Goal: Task Accomplishment & Management: Manage account settings

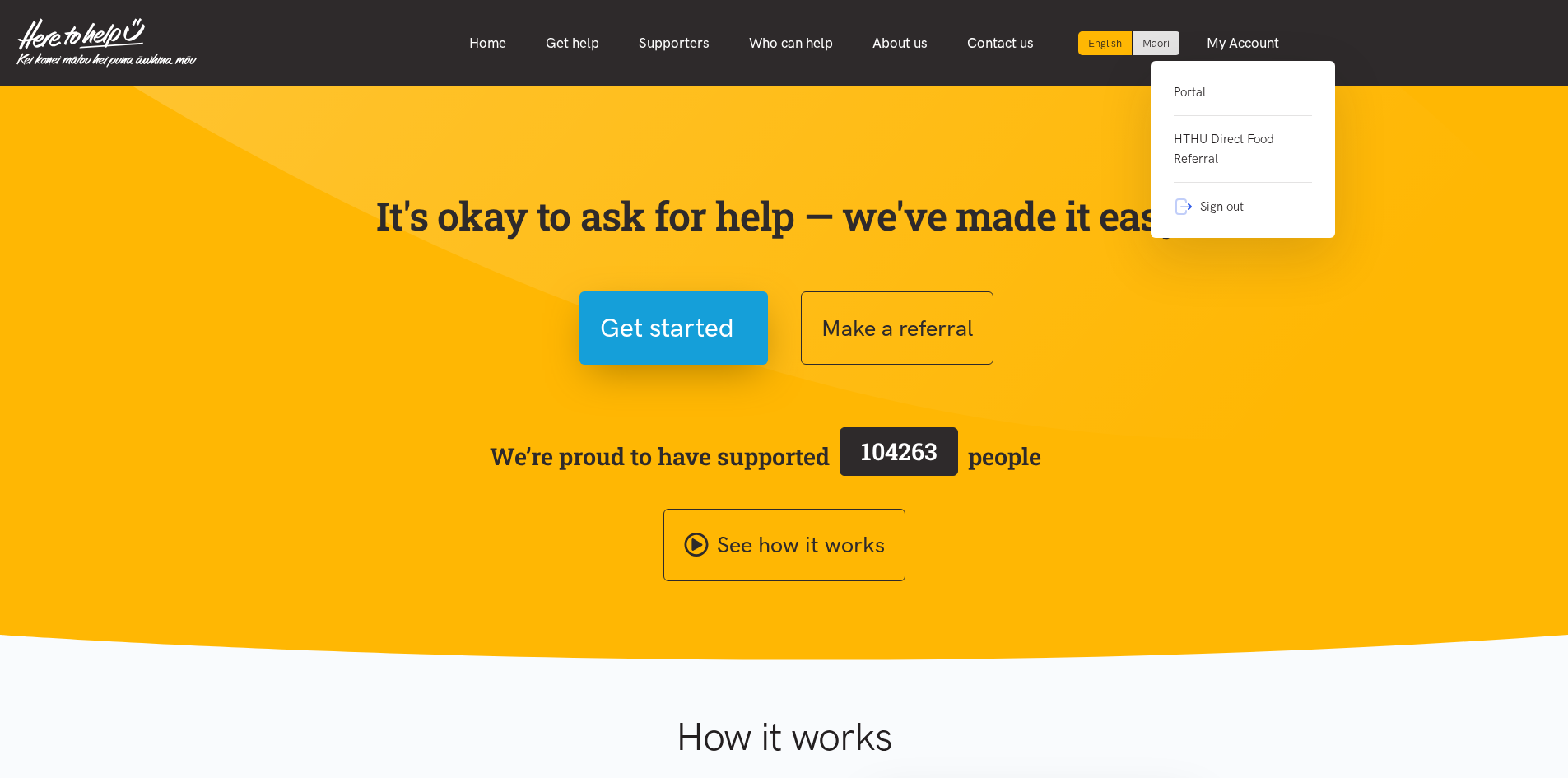
click at [1253, 93] on link "Portal" at bounding box center [1243, 98] width 138 height 34
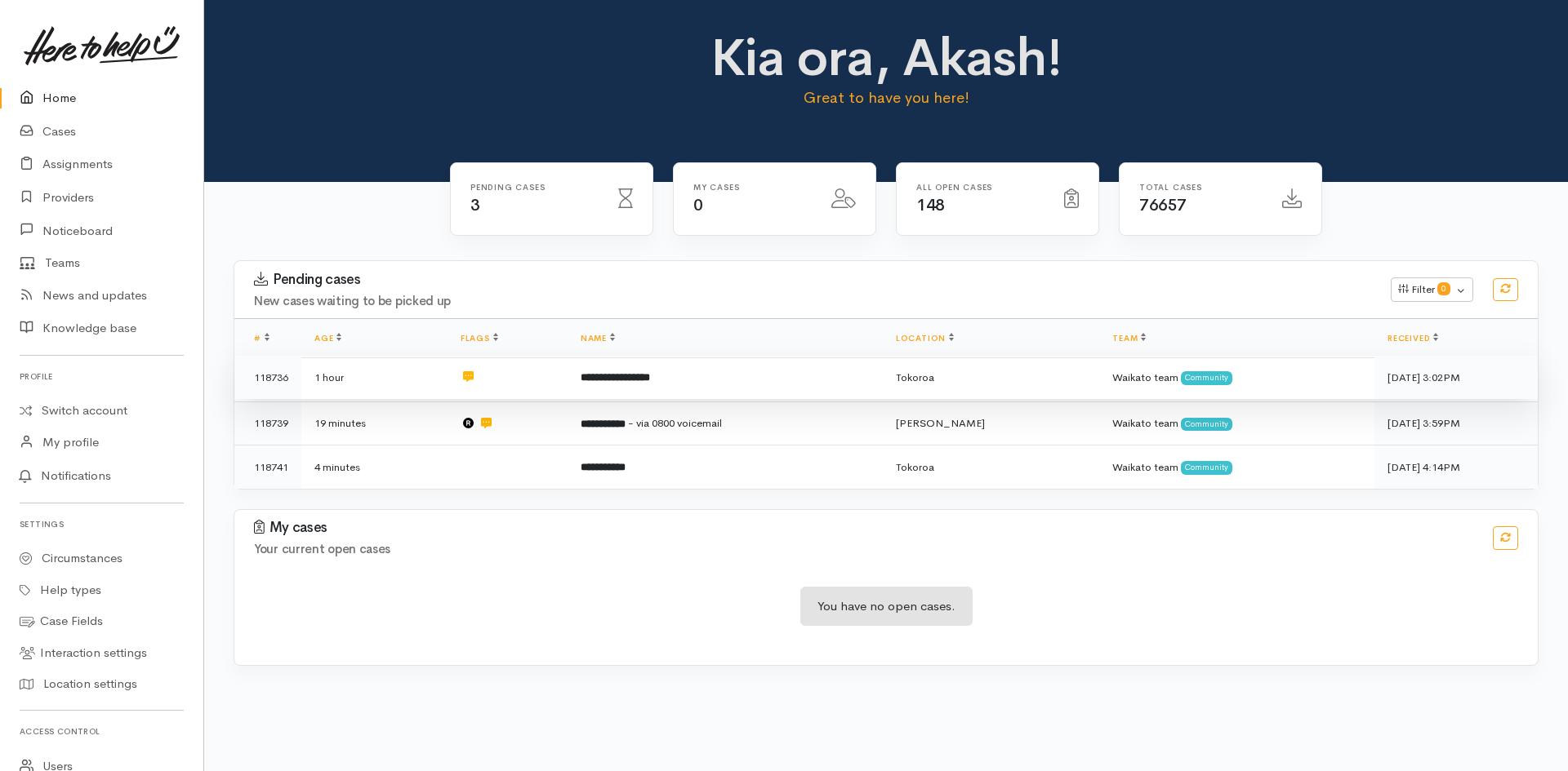
click at [678, 373] on td "**********" at bounding box center [725, 378] width 315 height 44
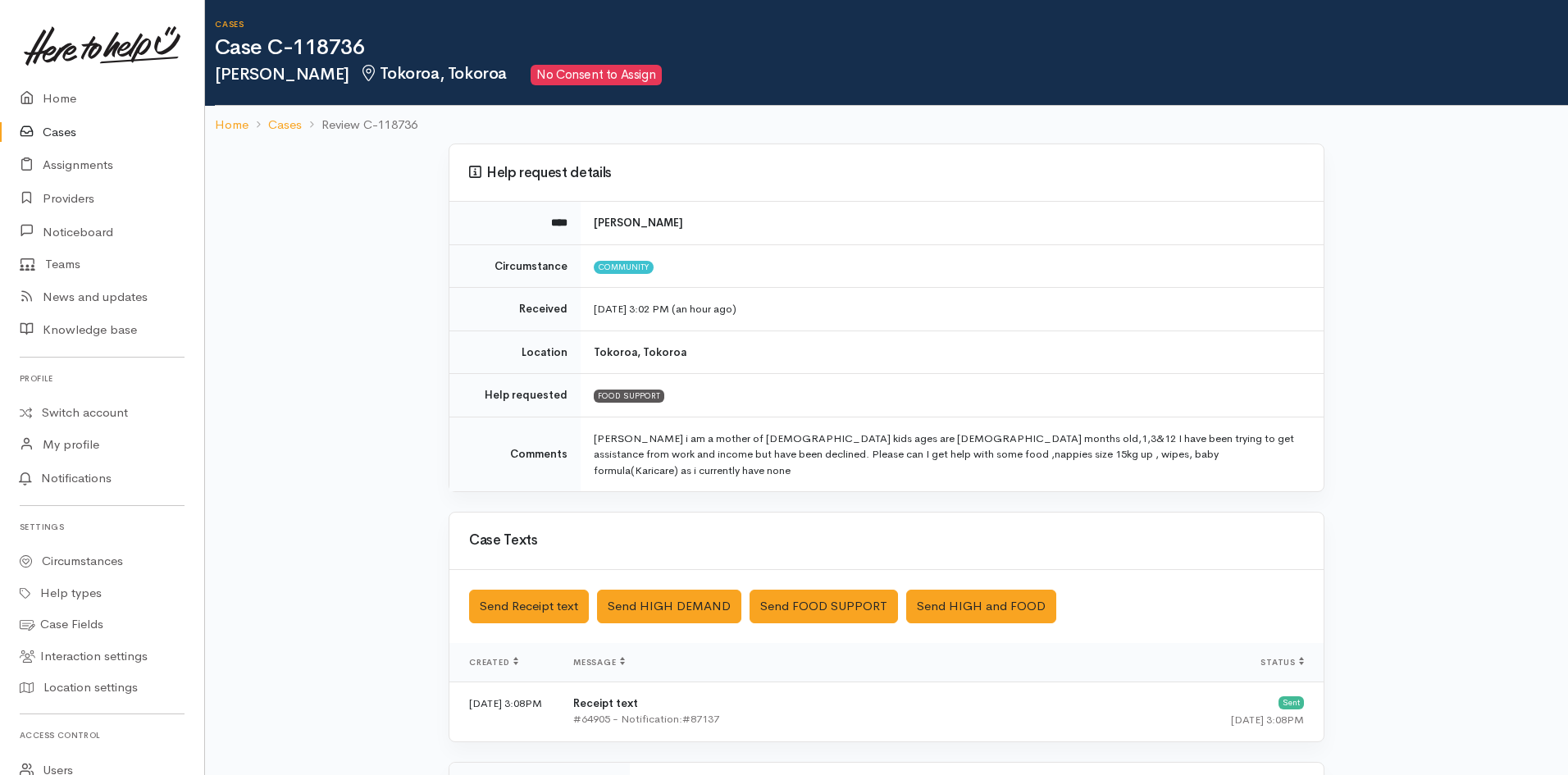
click at [64, 133] on link "Cases" at bounding box center [102, 132] width 204 height 34
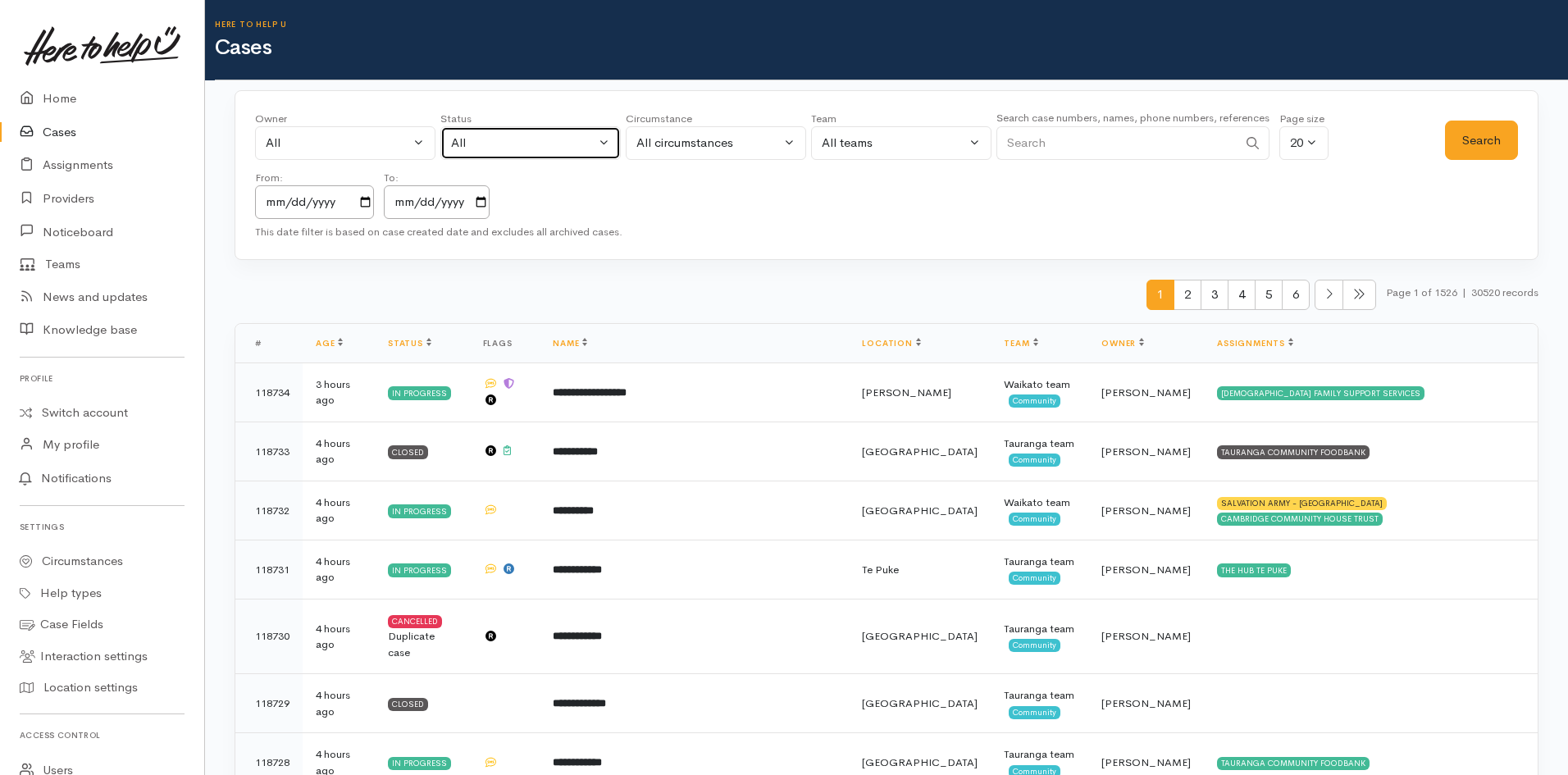
click at [599, 143] on button "All" at bounding box center [531, 143] width 180 height 34
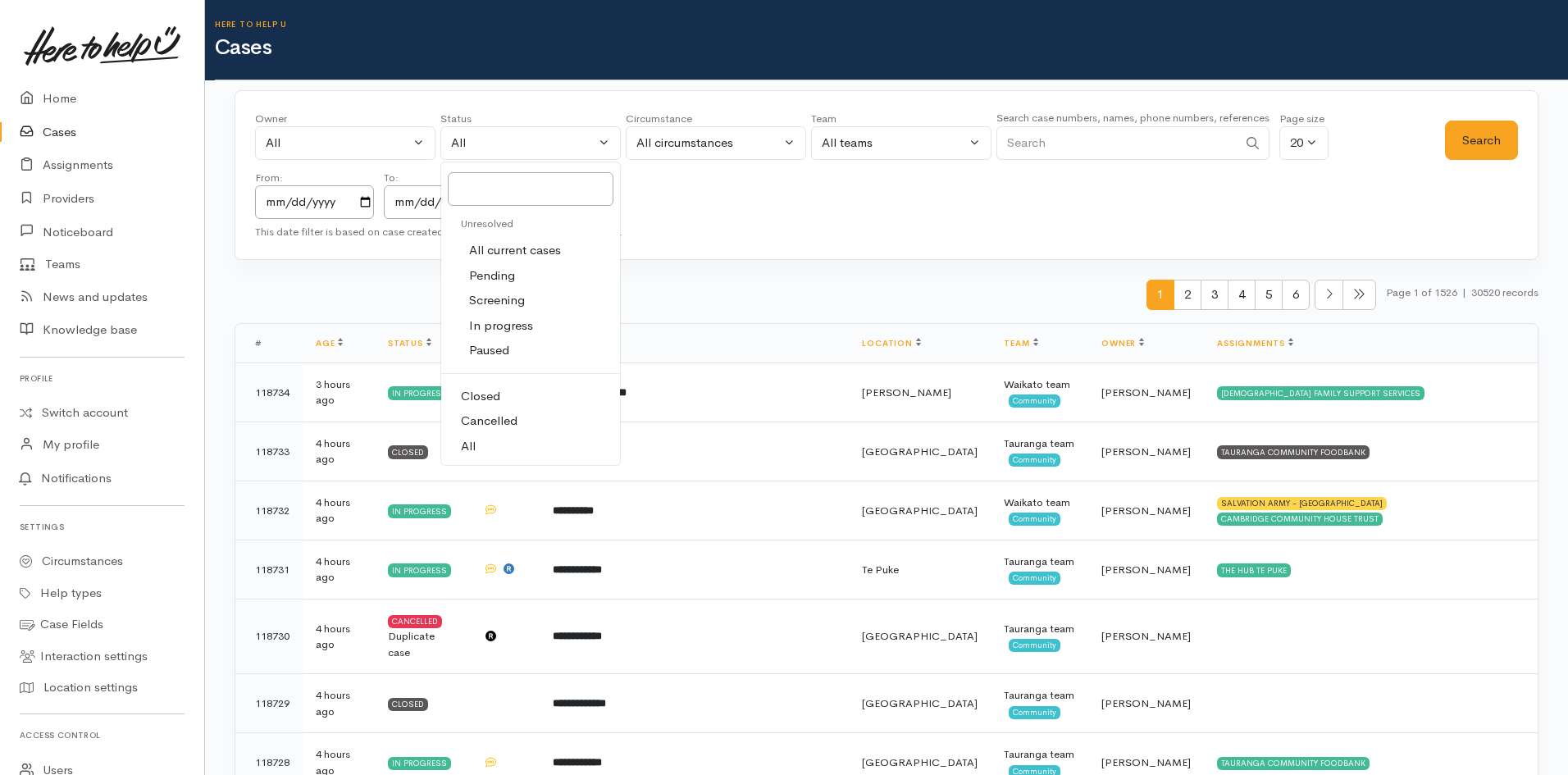
click at [501, 276] on span "Pending" at bounding box center [491, 276] width 46 height 19
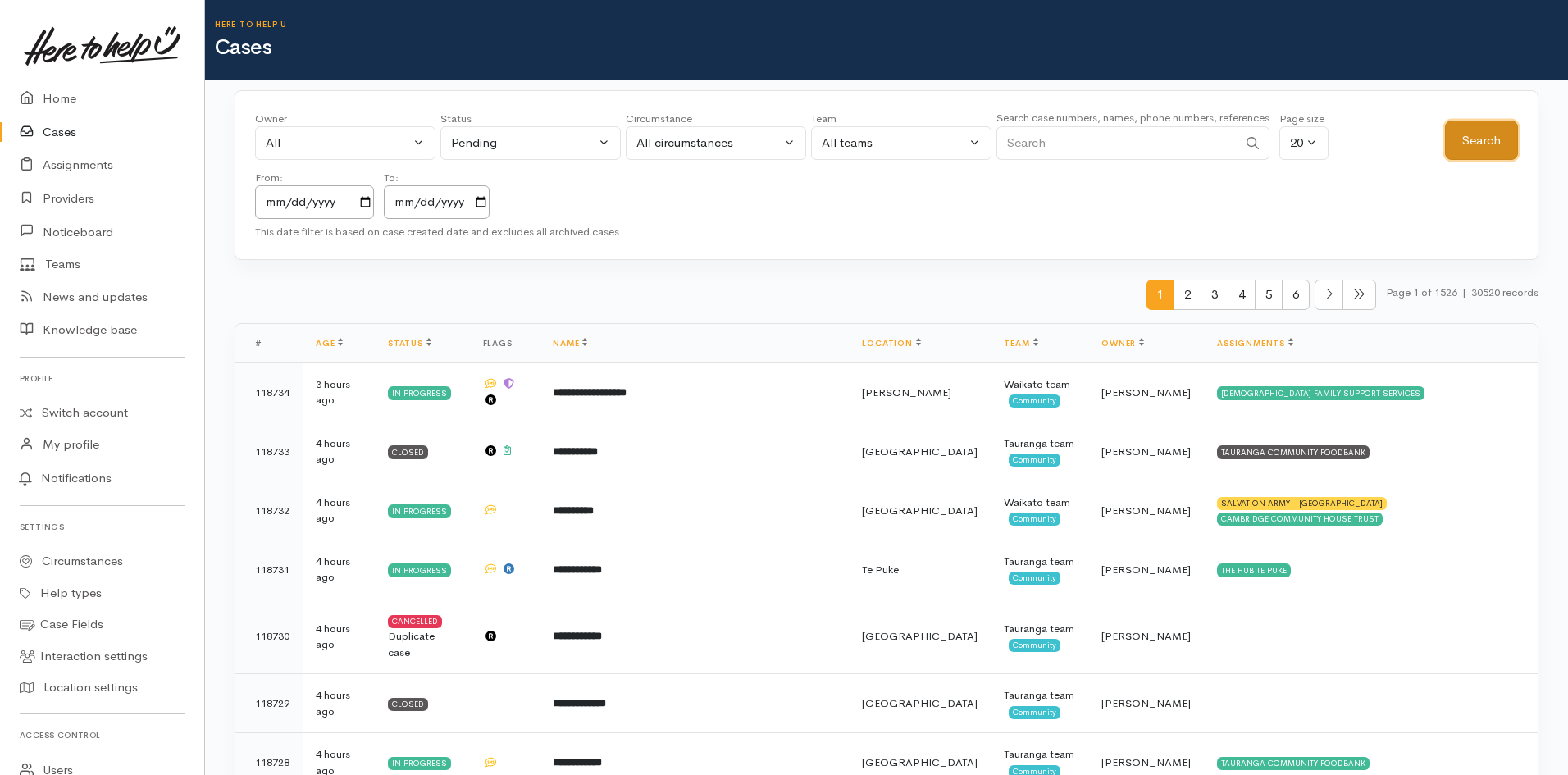
click at [1470, 144] on button "Search" at bounding box center [1481, 140] width 73 height 40
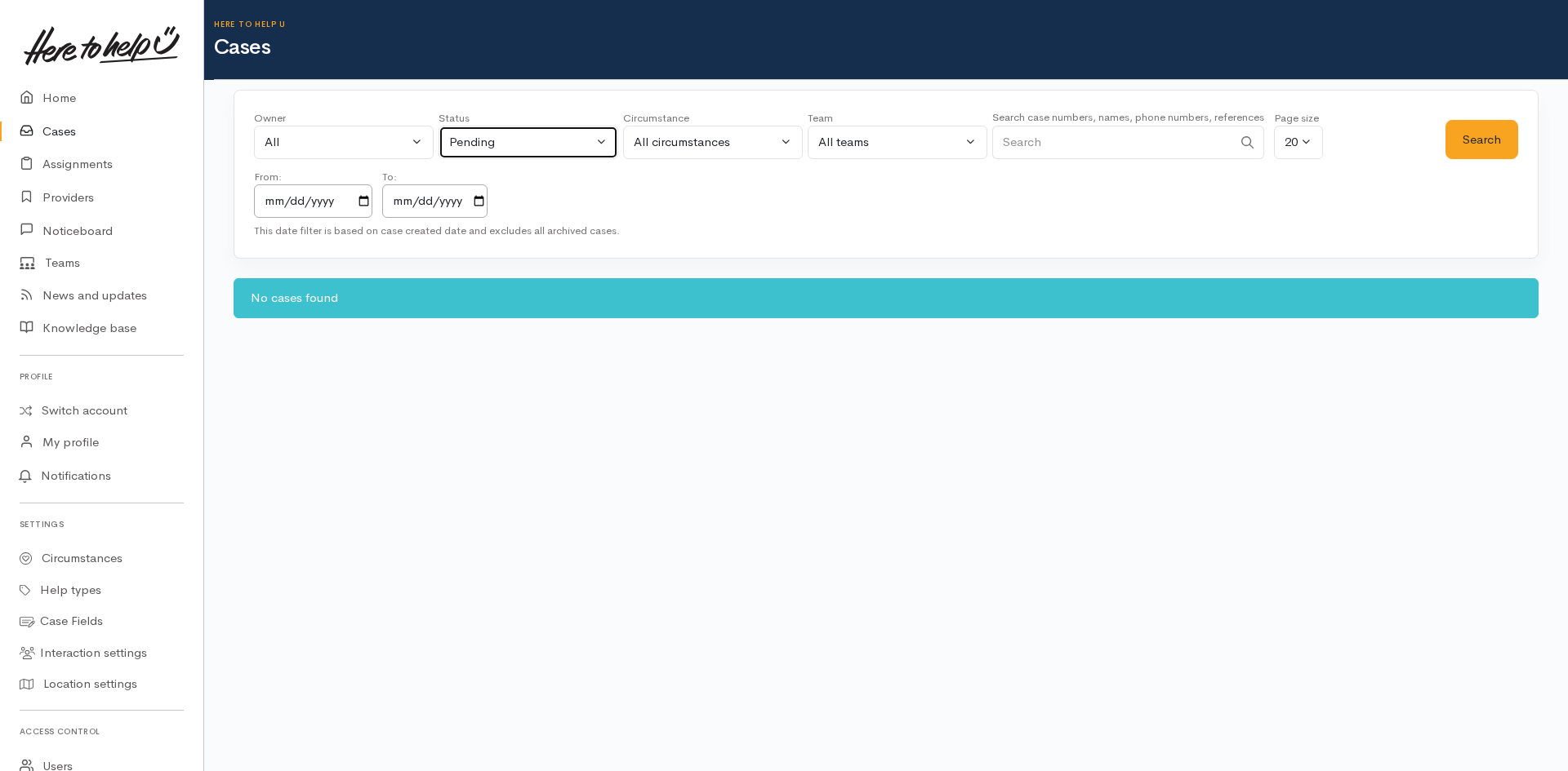
click at [597, 149] on button "Pending" at bounding box center [528, 142] width 180 height 33
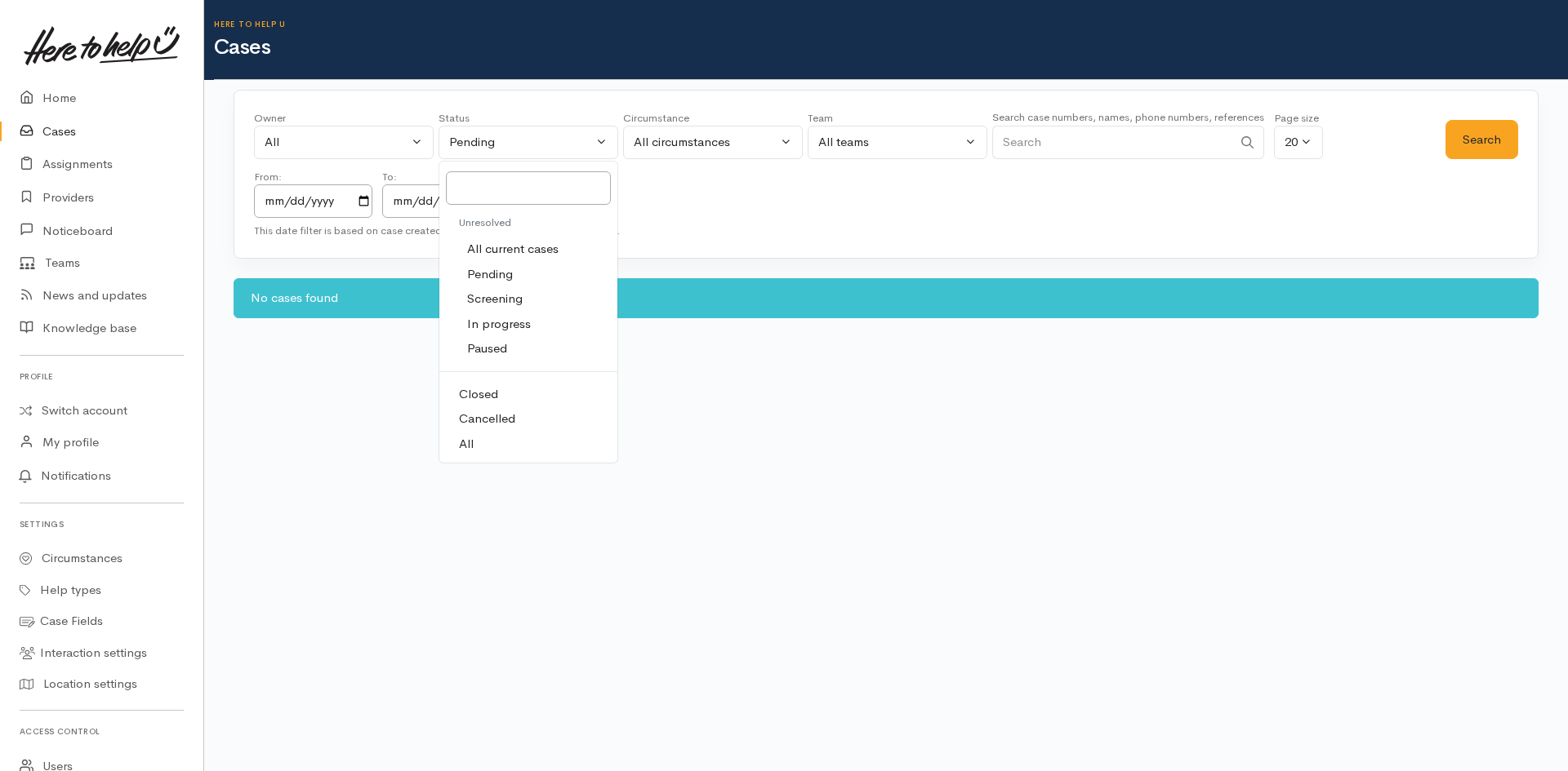
click at [465, 438] on span "All" at bounding box center [466, 444] width 15 height 19
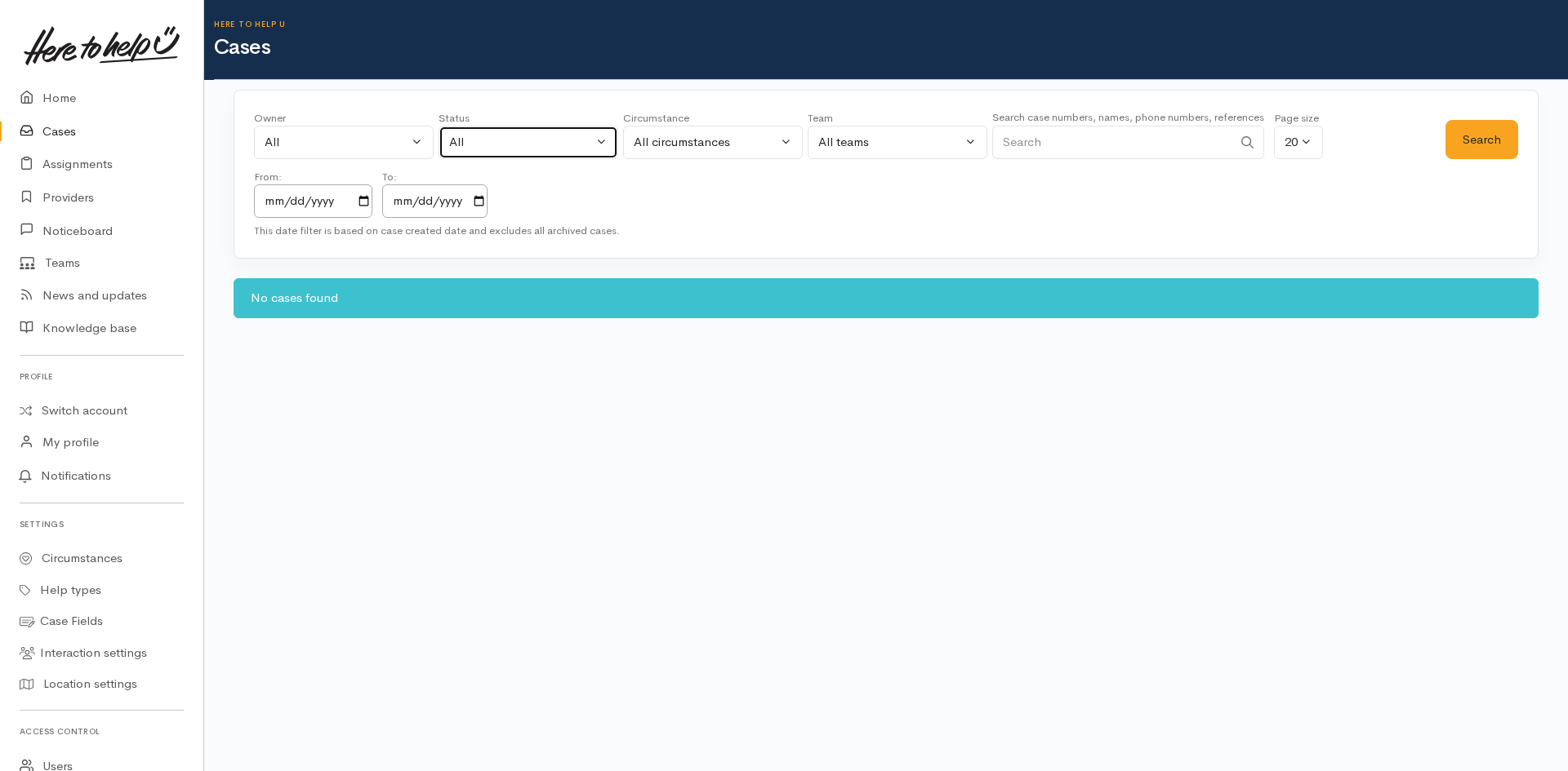
click at [575, 150] on div "All" at bounding box center [521, 143] width 144 height 19
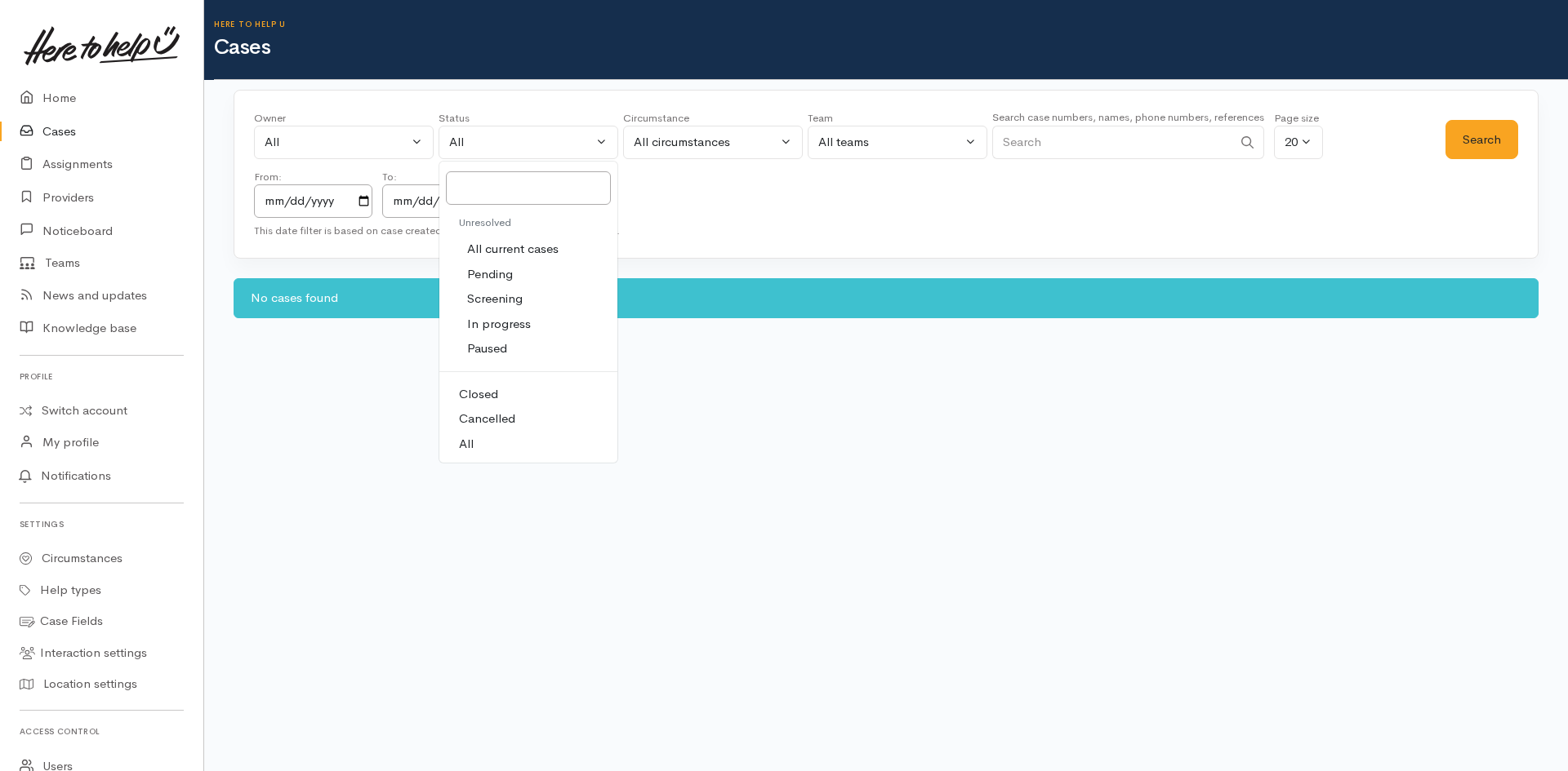
click at [506, 273] on span "Pending" at bounding box center [489, 274] width 45 height 19
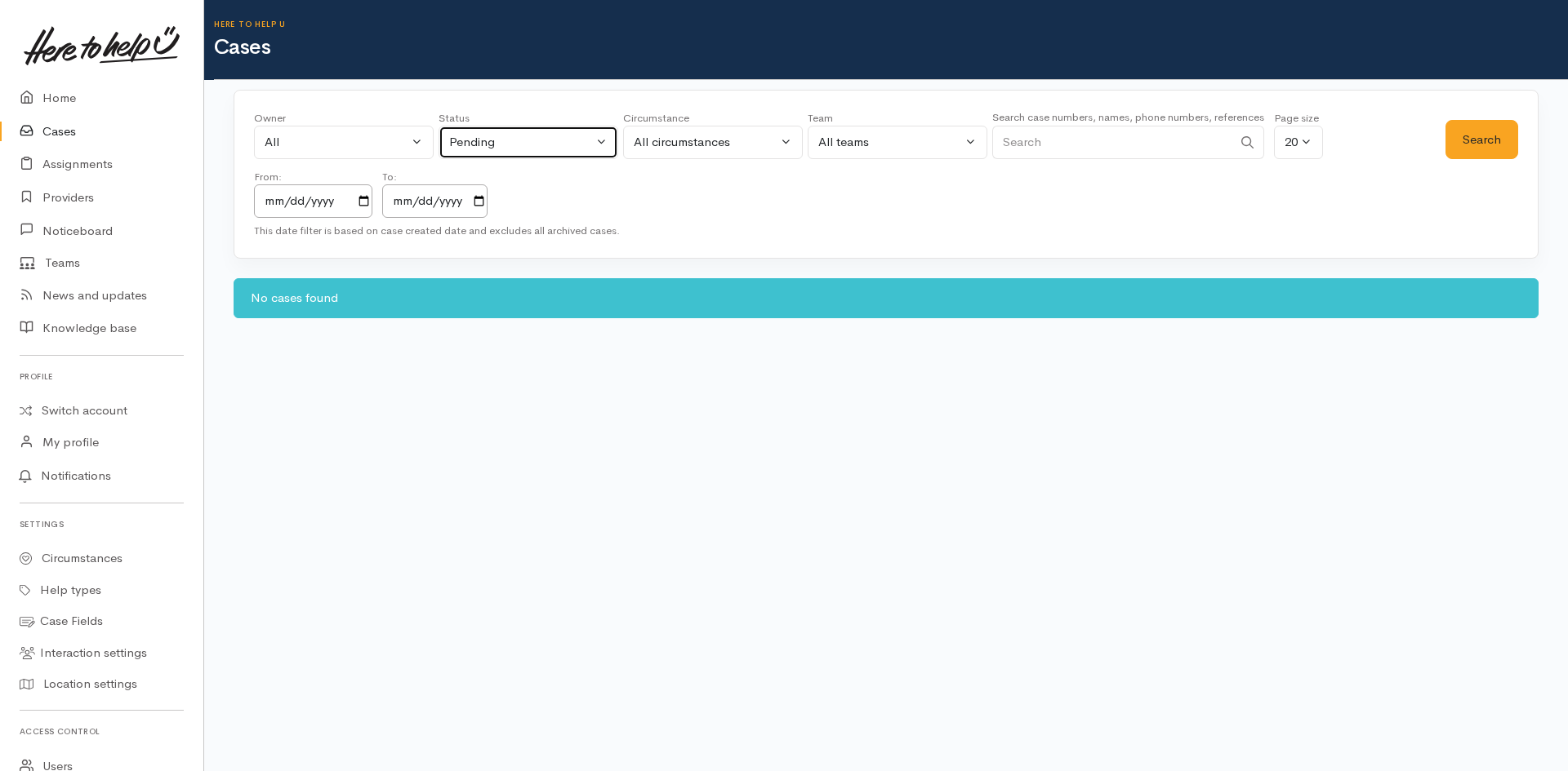
click at [594, 138] on button "Pending" at bounding box center [528, 142] width 180 height 33
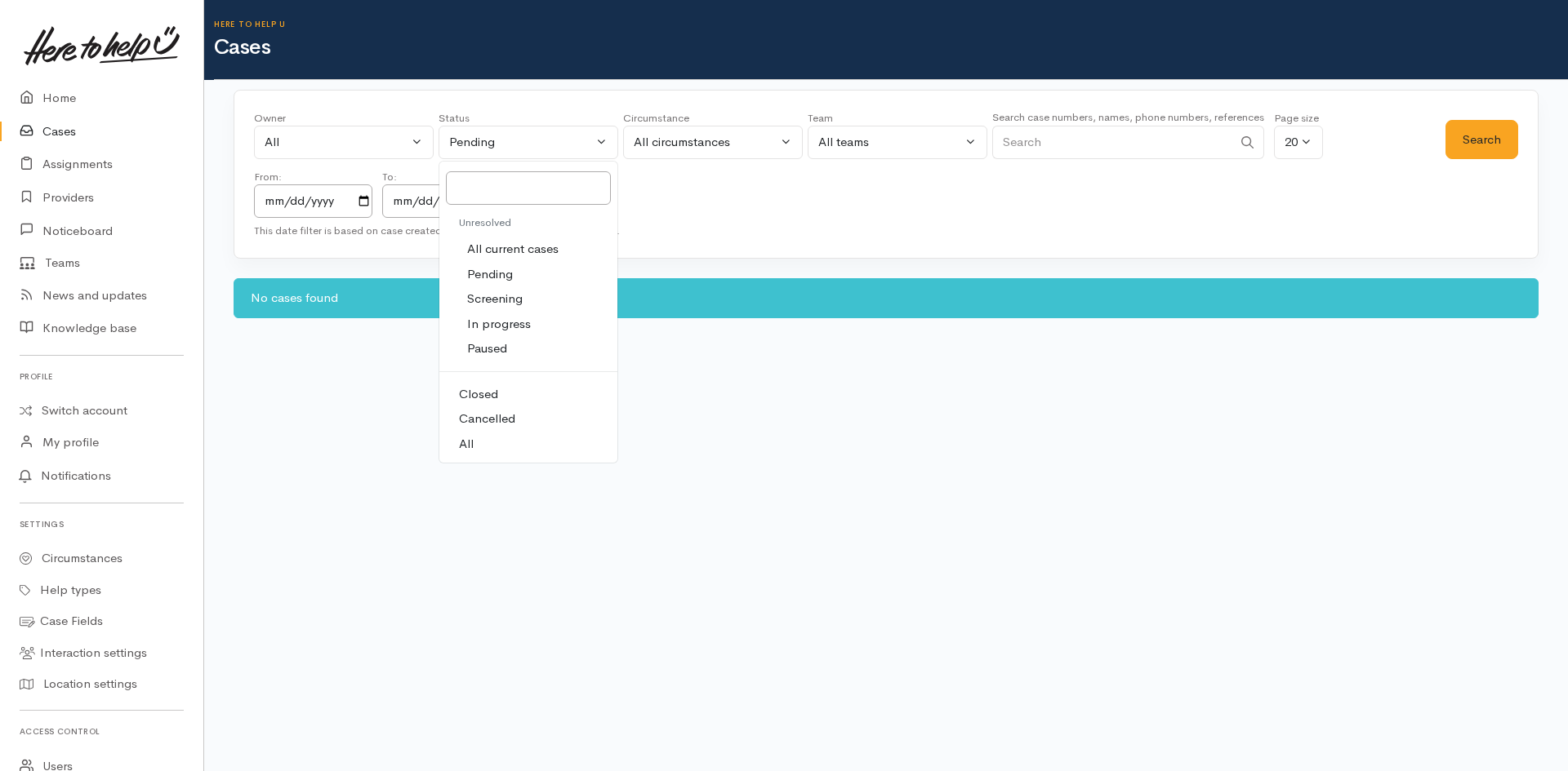
click at [534, 250] on span "All current cases" at bounding box center [512, 250] width 91 height 19
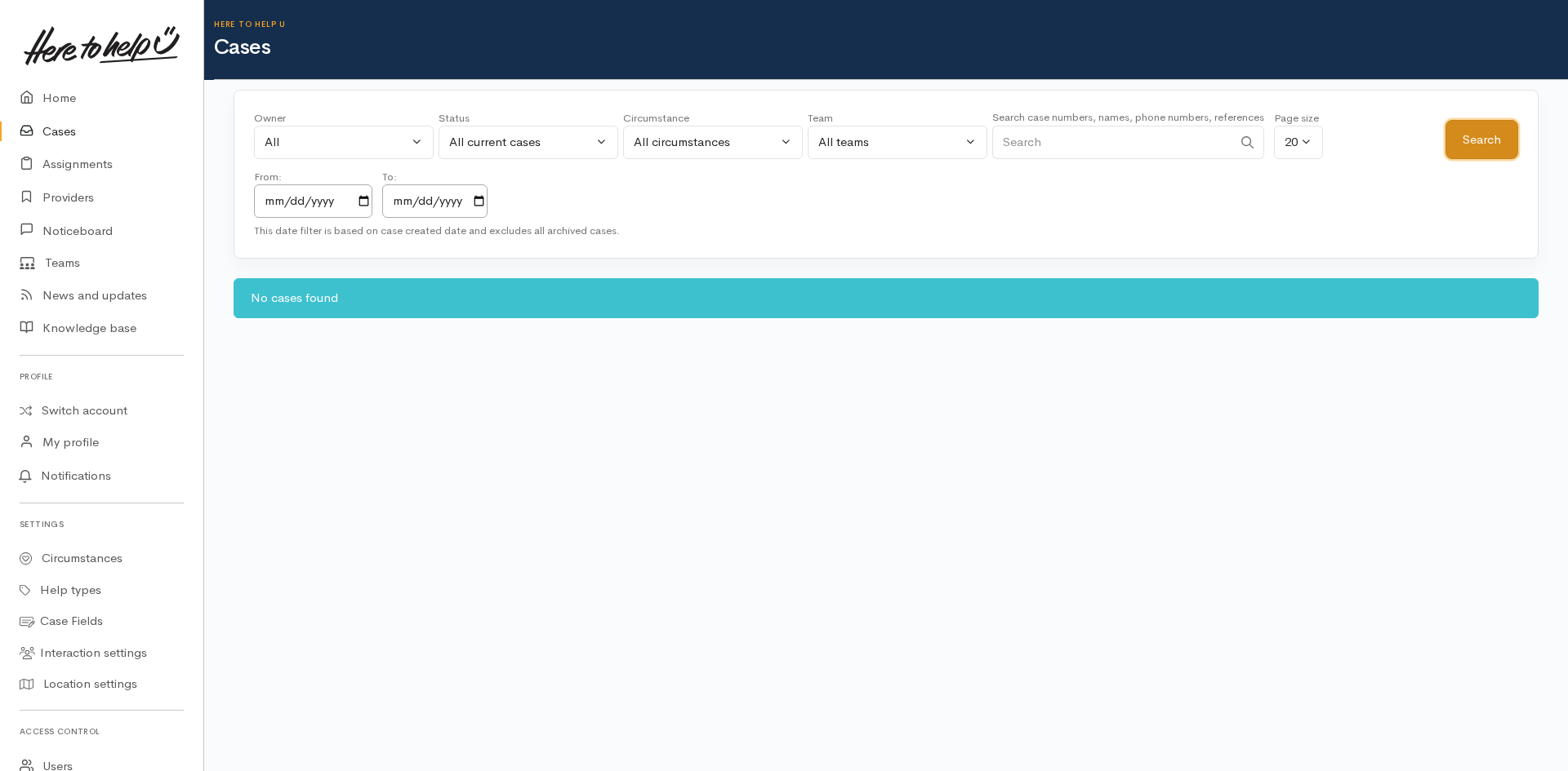
click at [1496, 150] on button "Search" at bounding box center [1481, 139] width 73 height 40
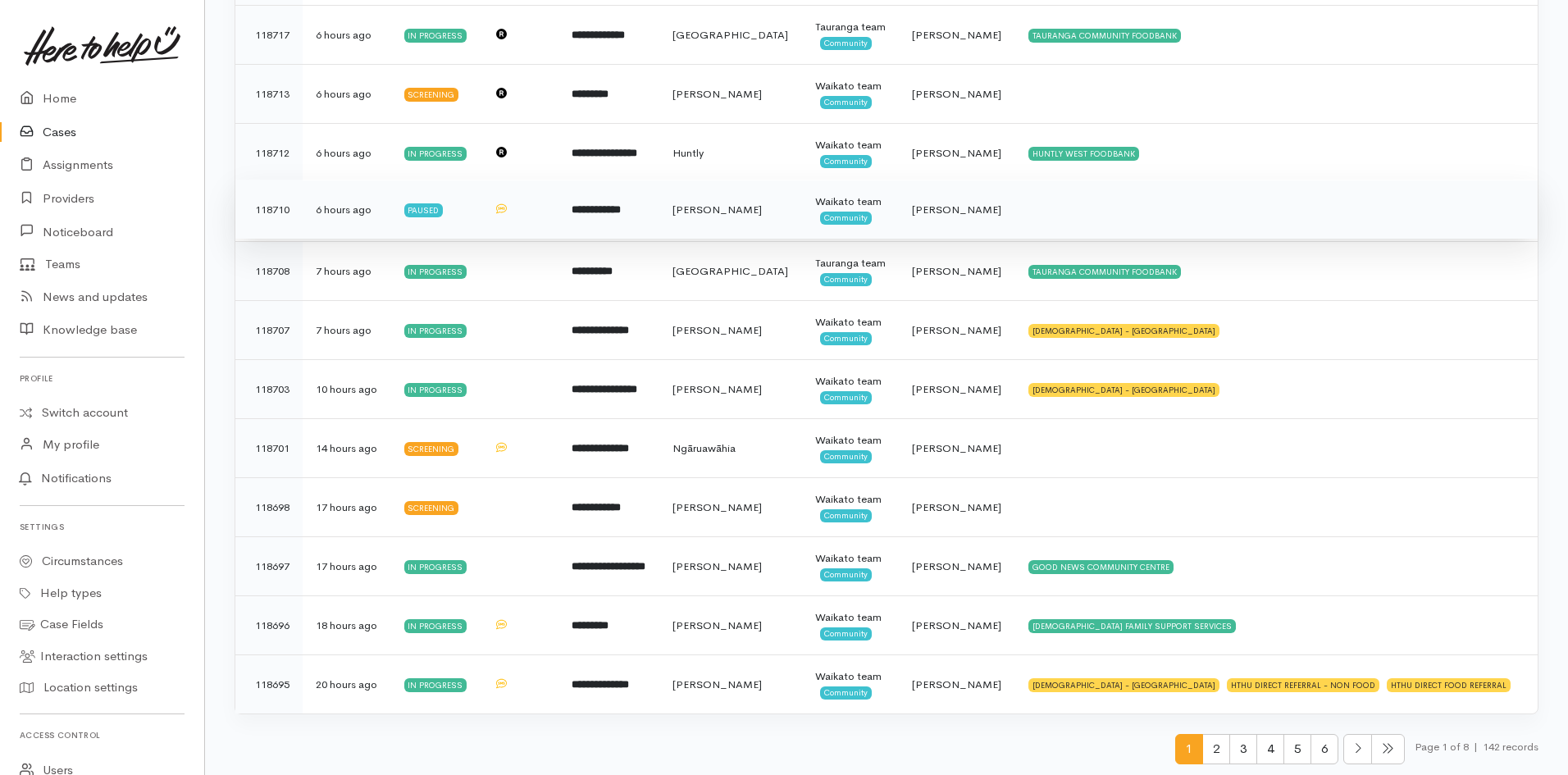
scroll to position [833, 0]
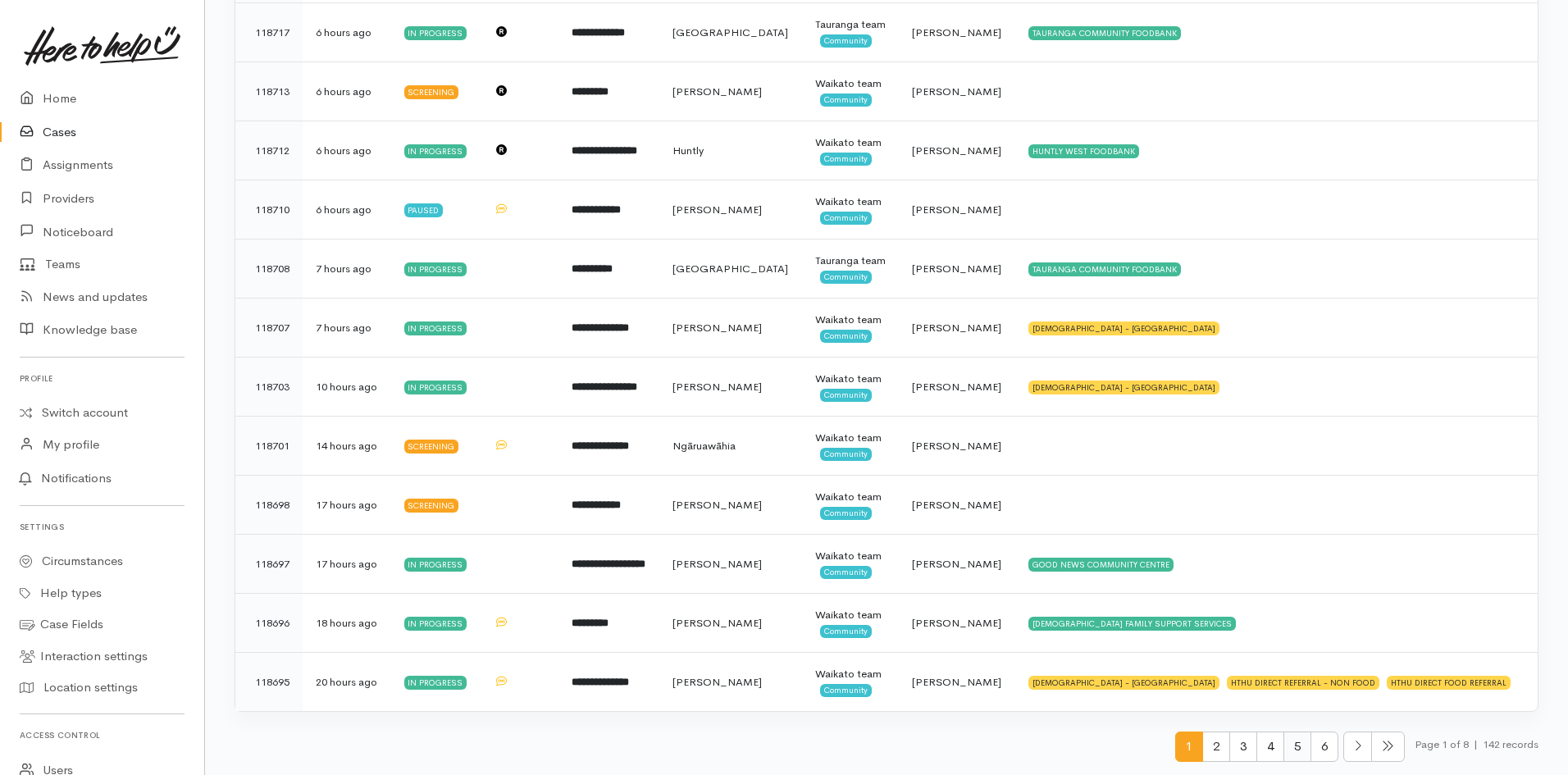
click at [1292, 746] on span "5" at bounding box center [1298, 747] width 27 height 30
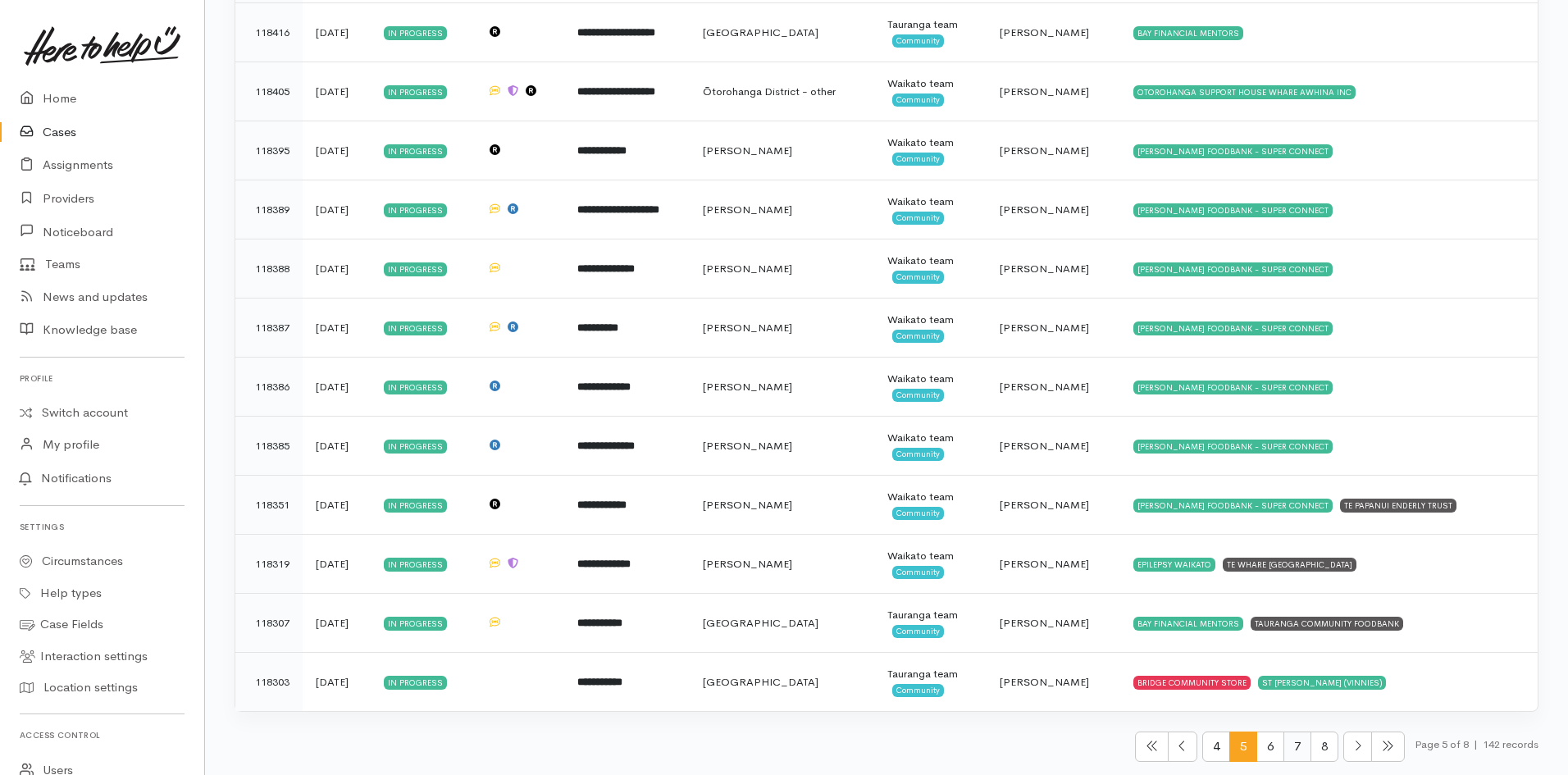
click at [1303, 754] on span "7" at bounding box center [1298, 747] width 27 height 30
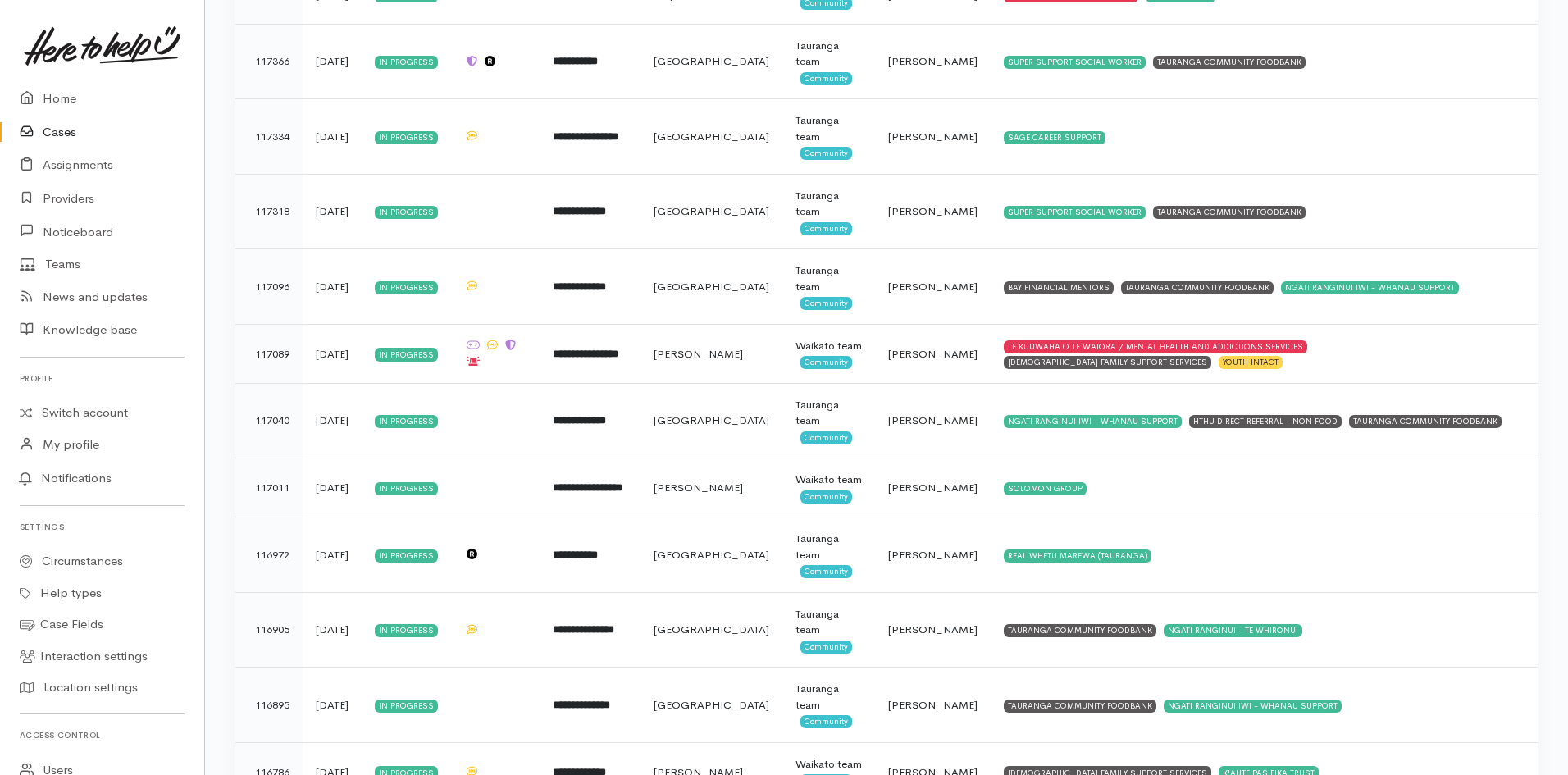
scroll to position [993, 0]
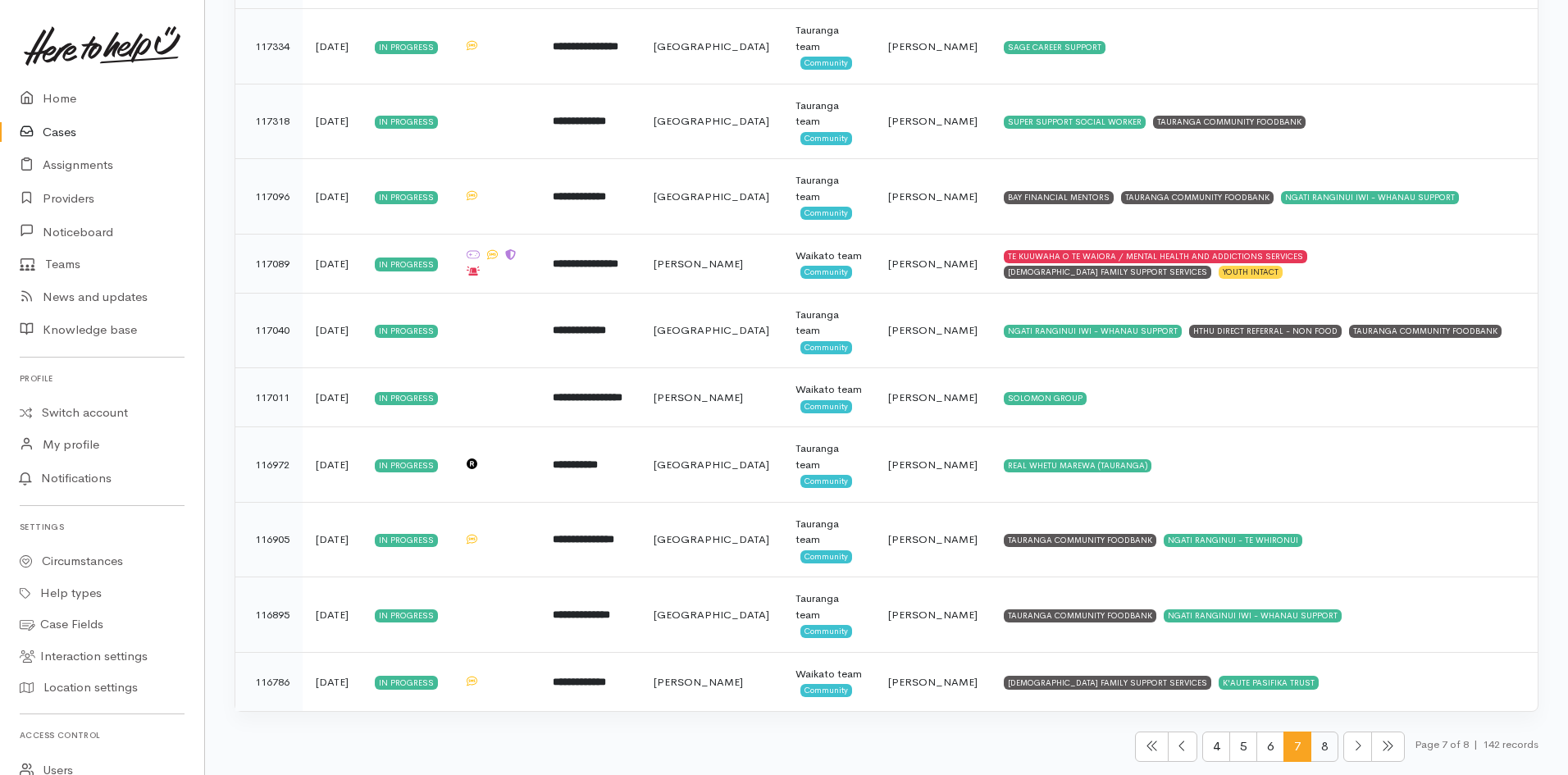
click at [1313, 740] on span "8" at bounding box center [1324, 747] width 27 height 30
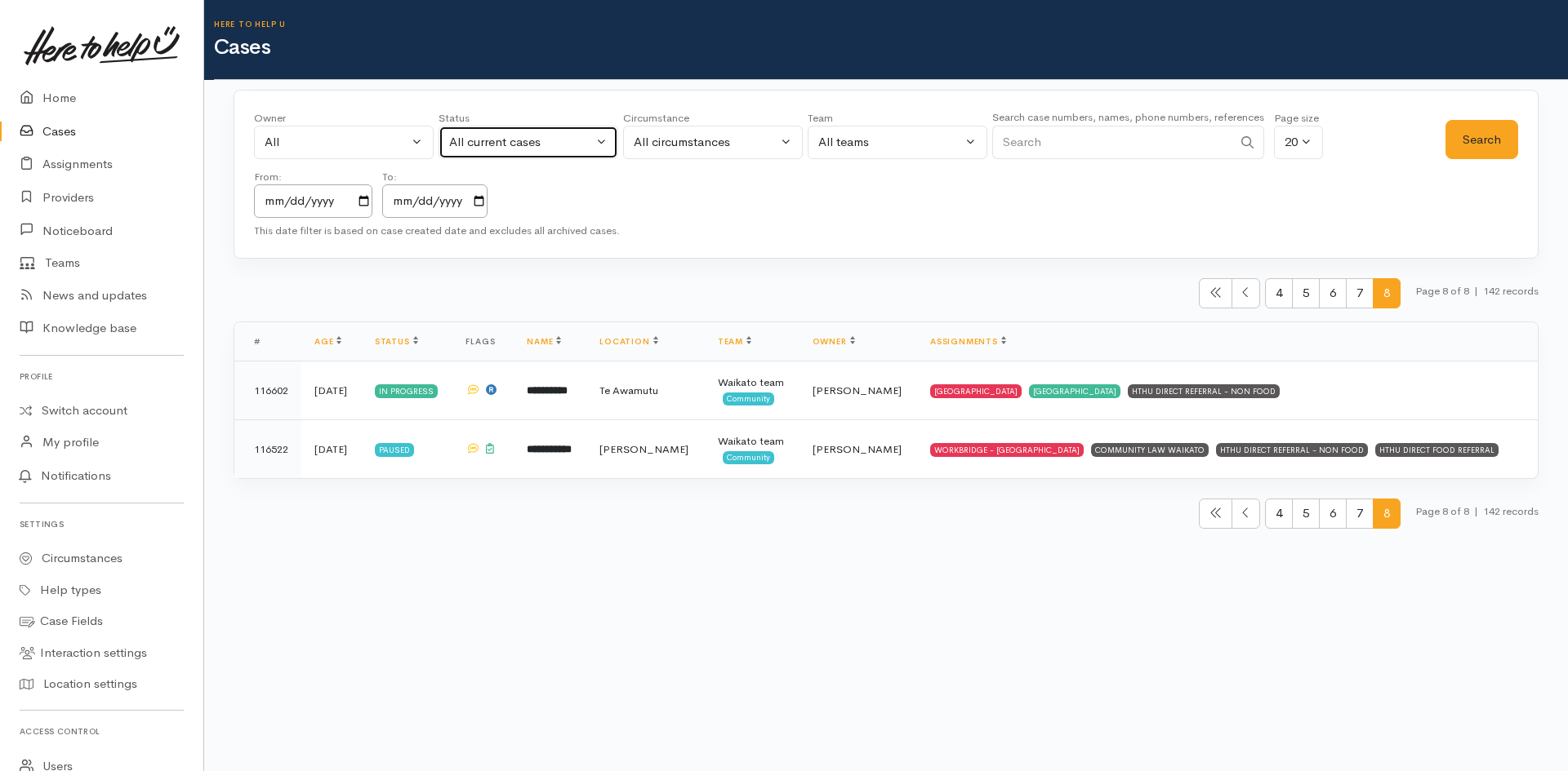
click at [586, 133] on div "All current cases" at bounding box center [521, 143] width 144 height 19
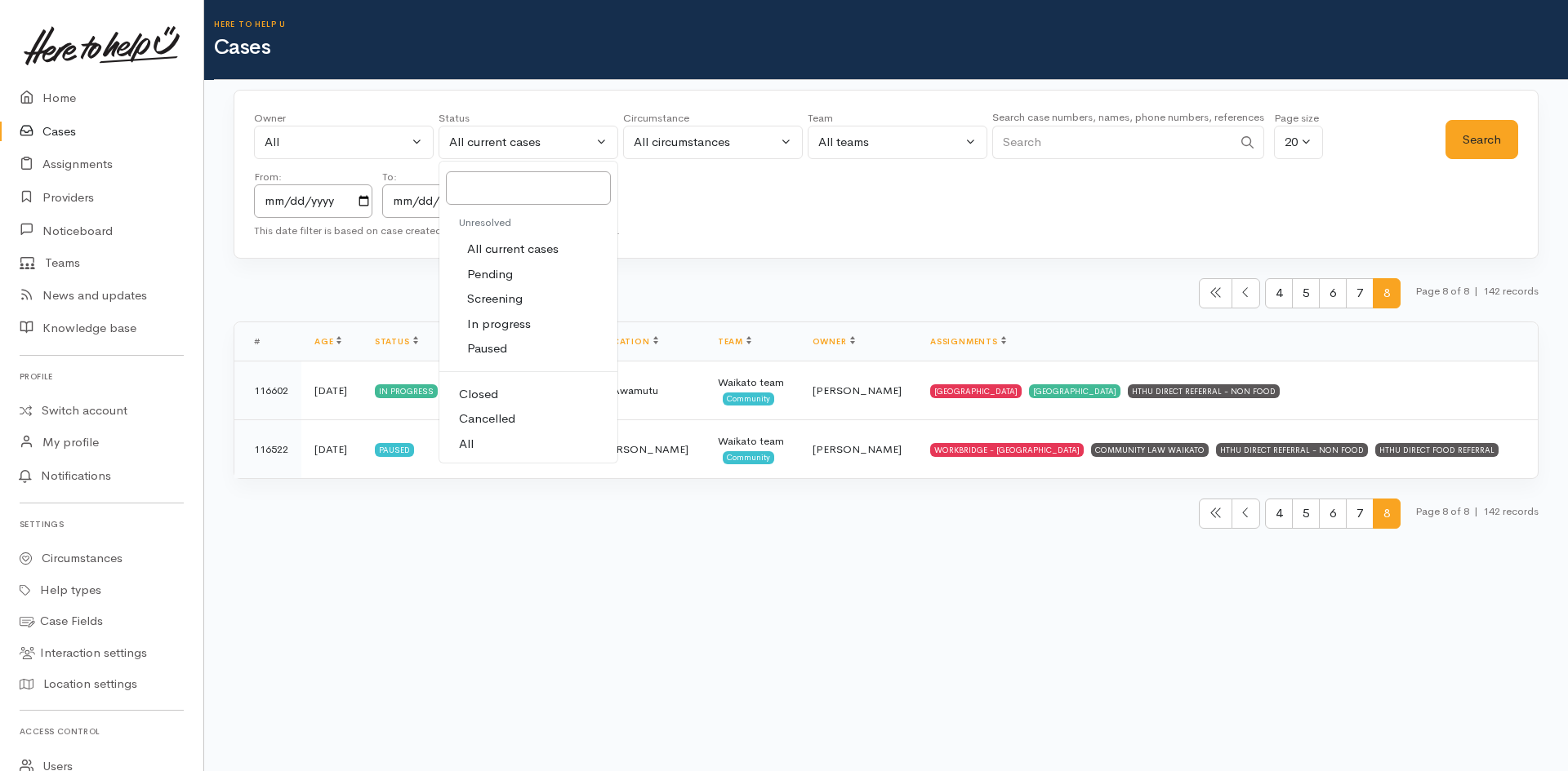
click at [503, 280] on span "Pending" at bounding box center [489, 274] width 45 height 19
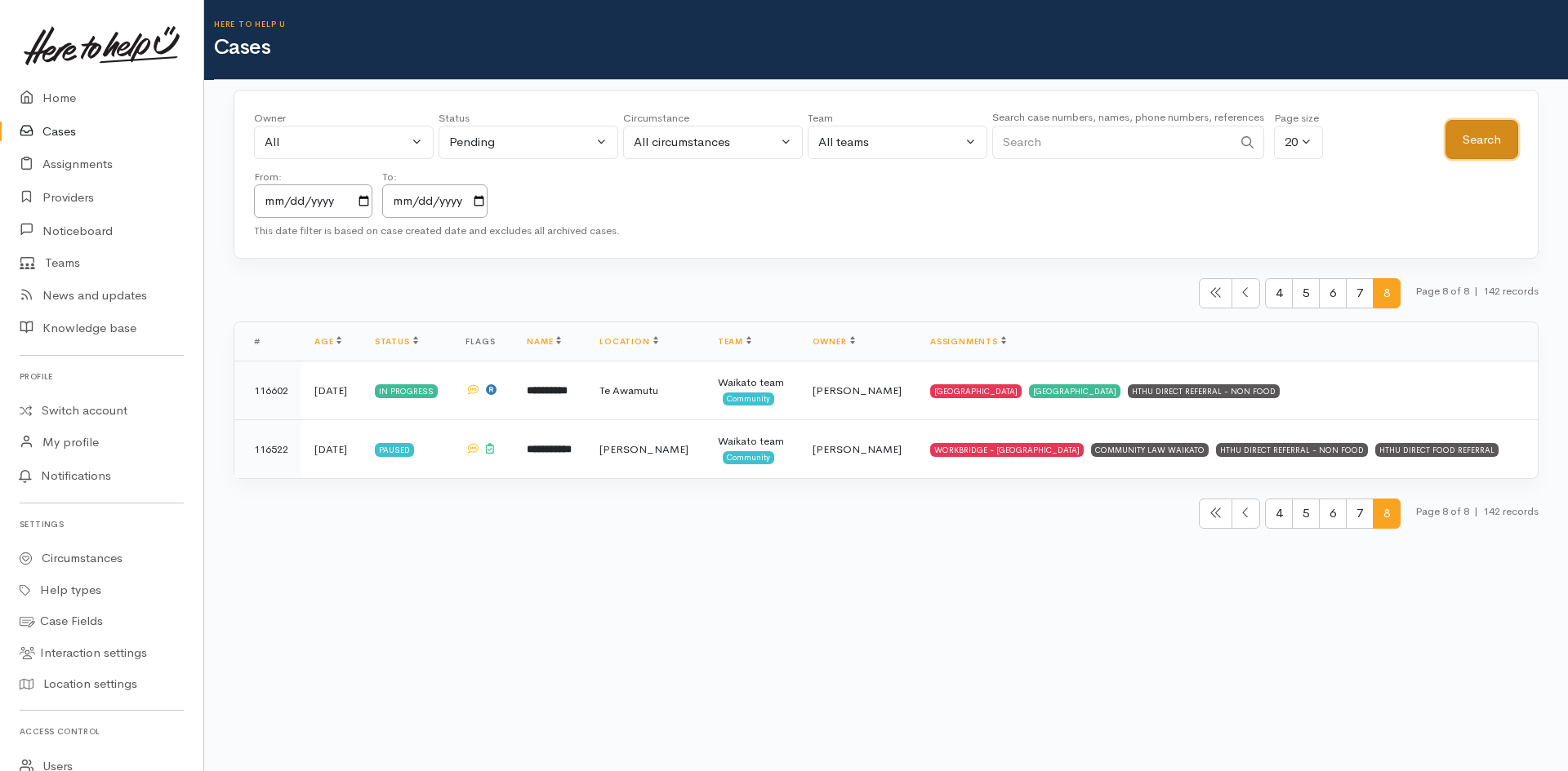
click at [1488, 138] on button "Search" at bounding box center [1481, 139] width 73 height 40
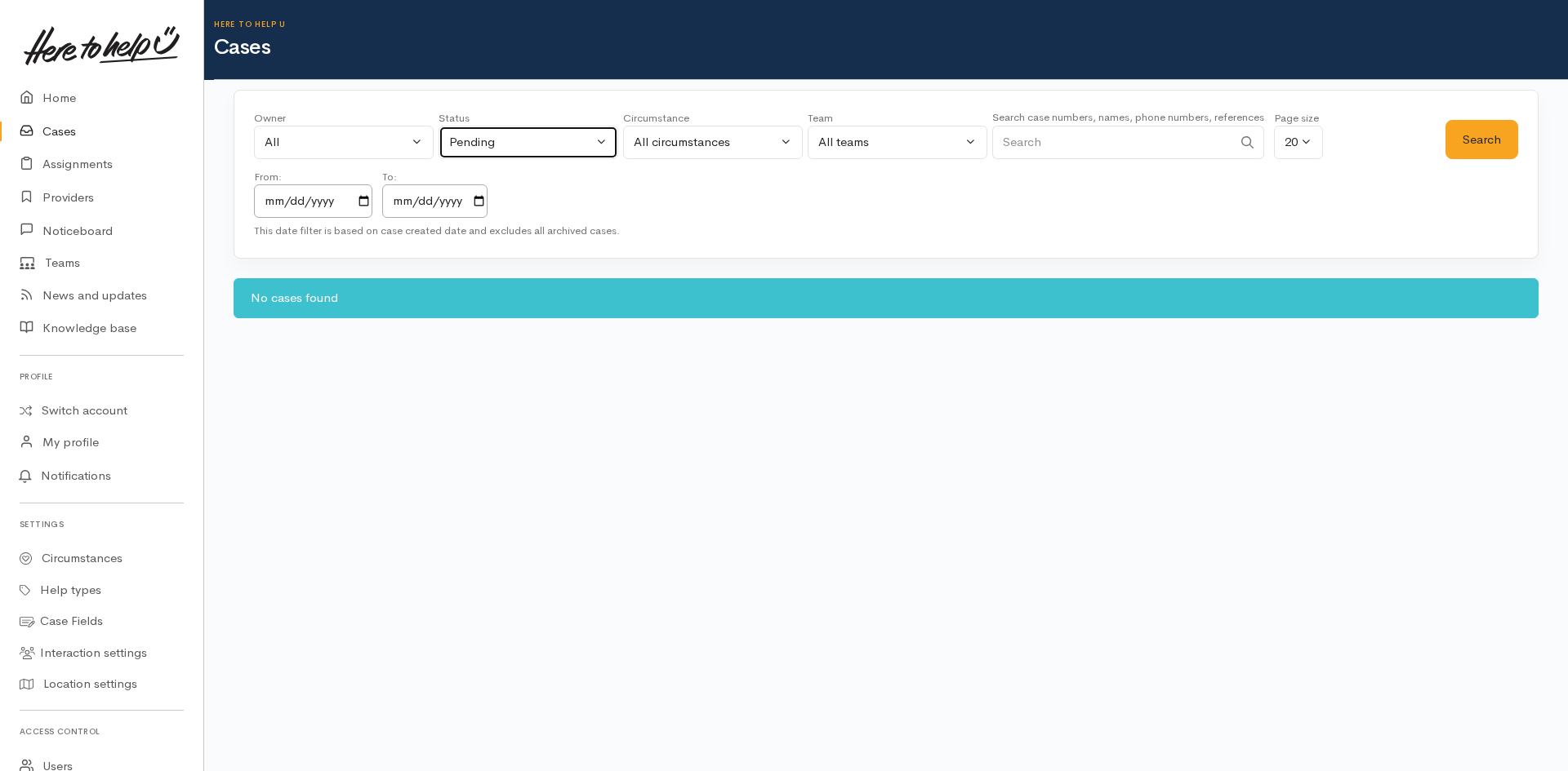
click at [604, 149] on button "Pending" at bounding box center [528, 142] width 180 height 33
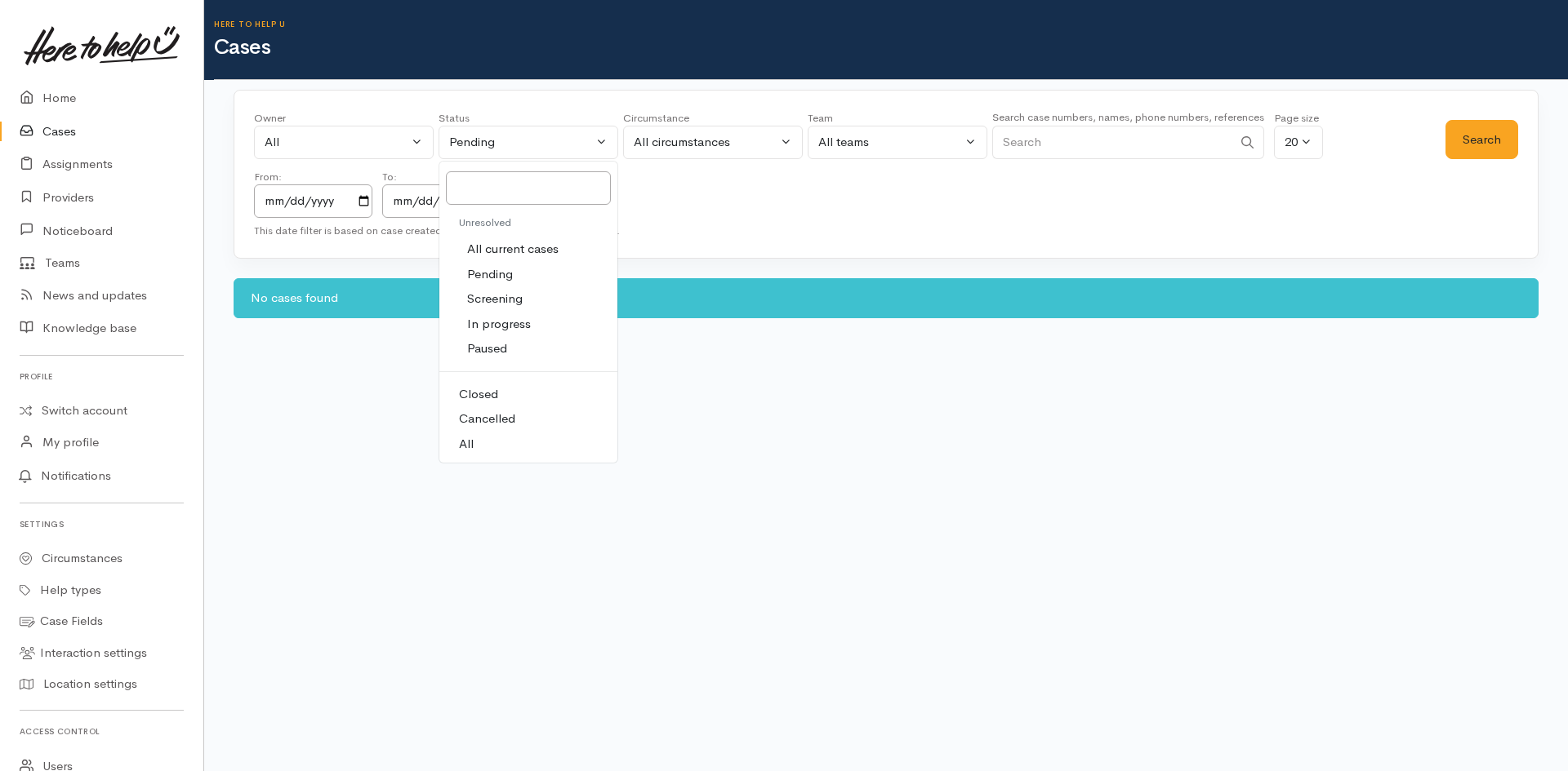
click at [552, 247] on span "All current cases" at bounding box center [512, 250] width 91 height 19
select select "Unresolved"
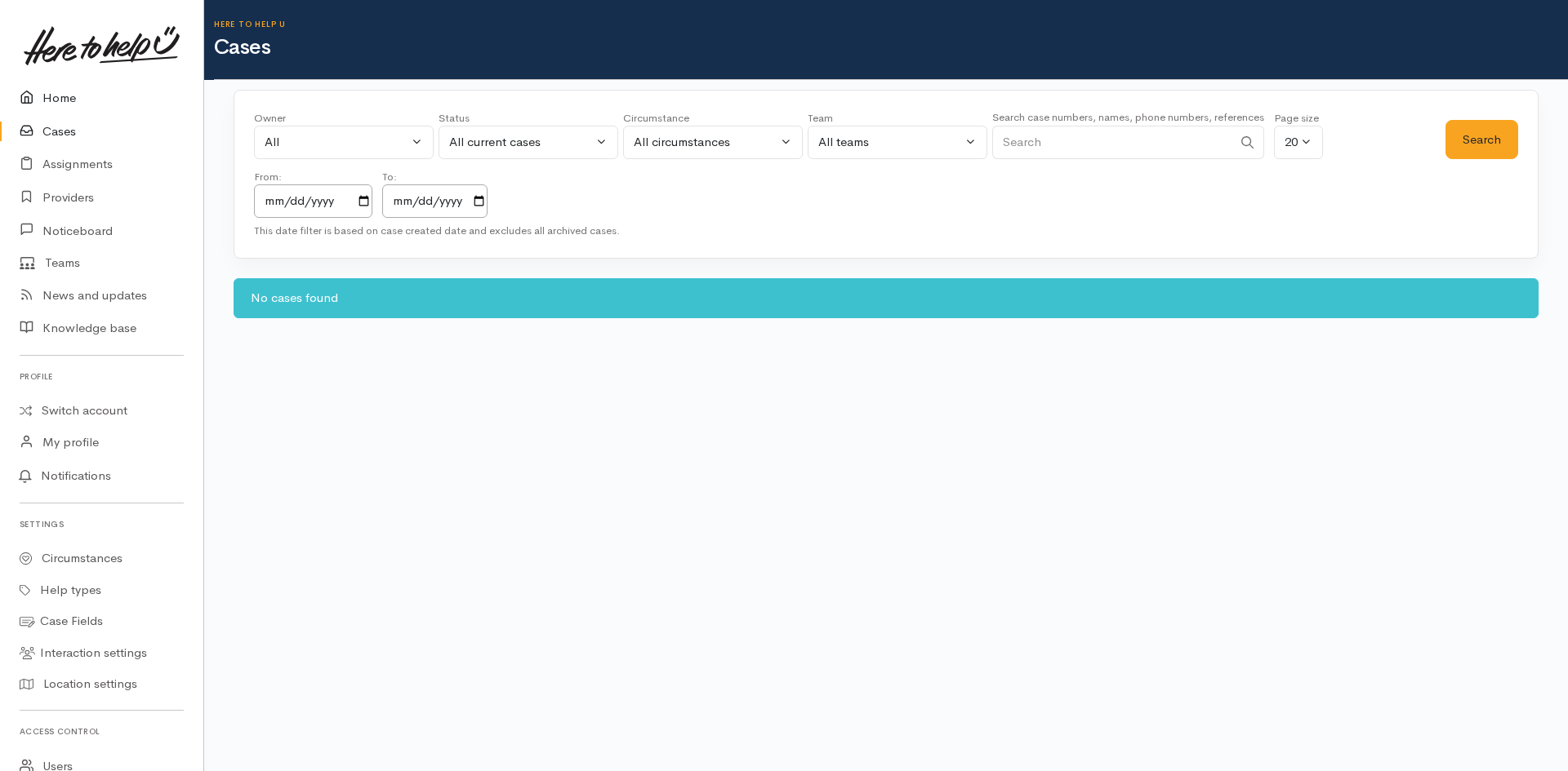
click at [63, 107] on link "Home" at bounding box center [102, 97] width 203 height 33
